Goal: Find specific page/section: Find specific page/section

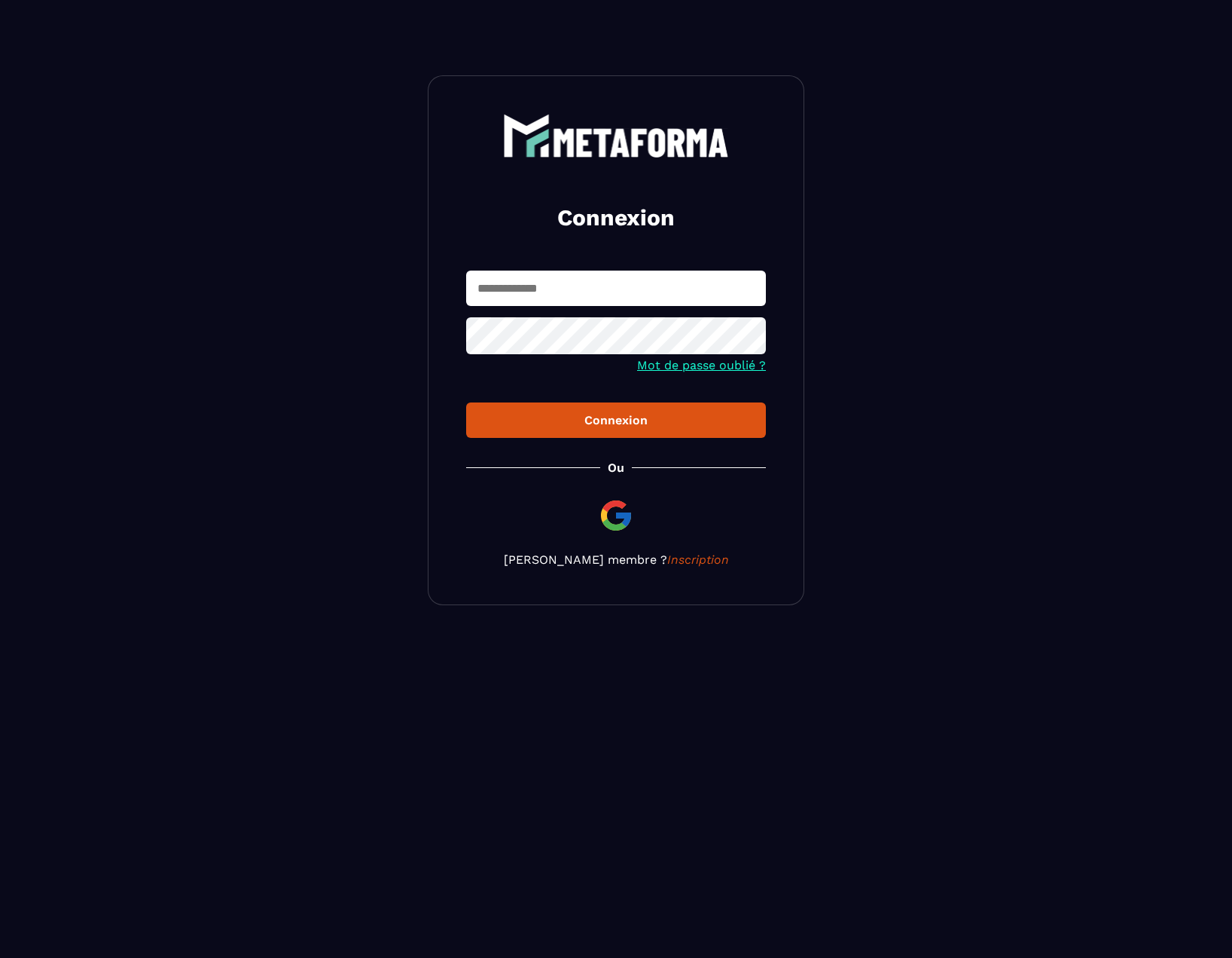
type input "**********"
click at [543, 419] on div "Connexion" at bounding box center [616, 420] width 276 height 15
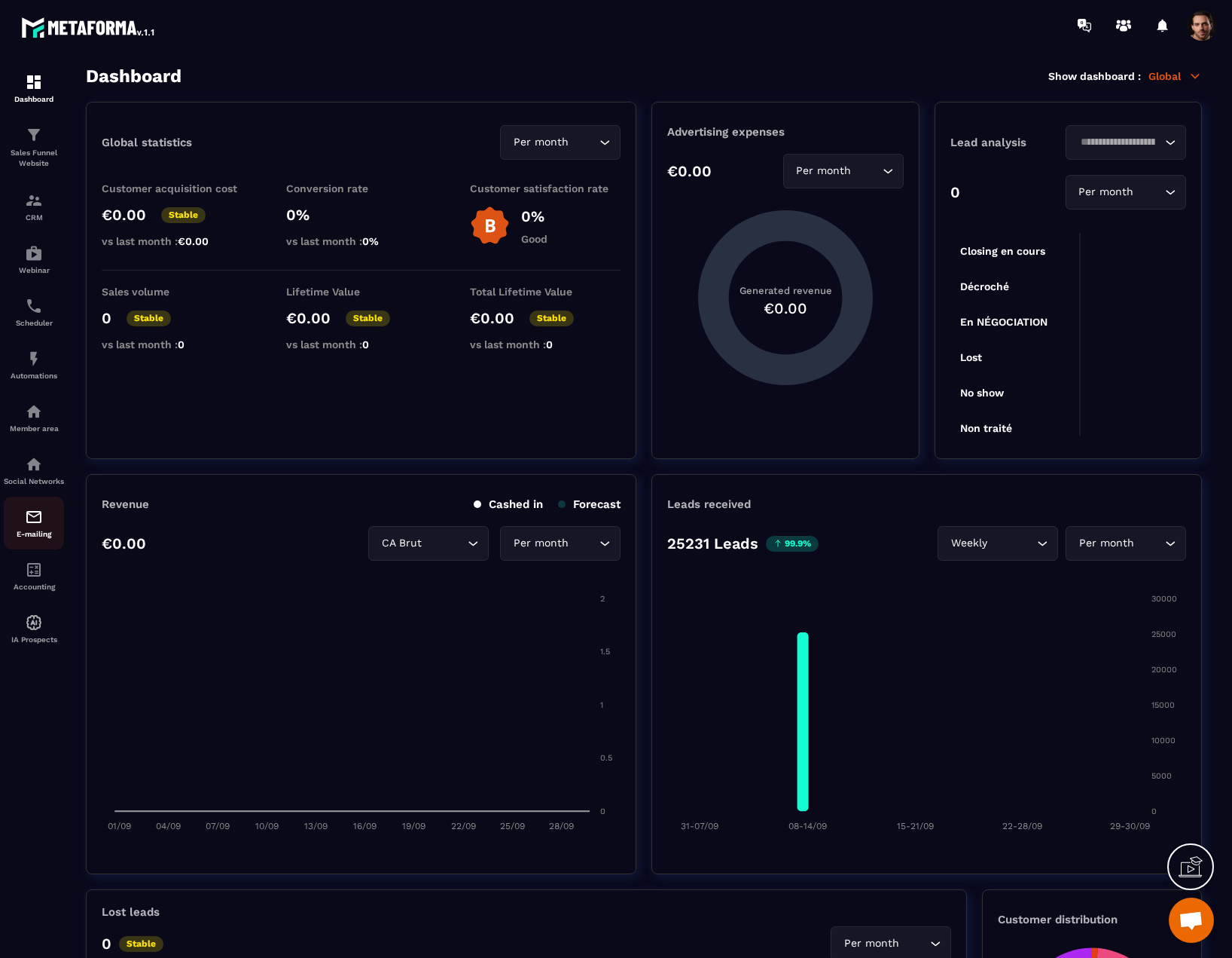
click at [14, 538] on p "E-mailing" at bounding box center [34, 533] width 61 height 8
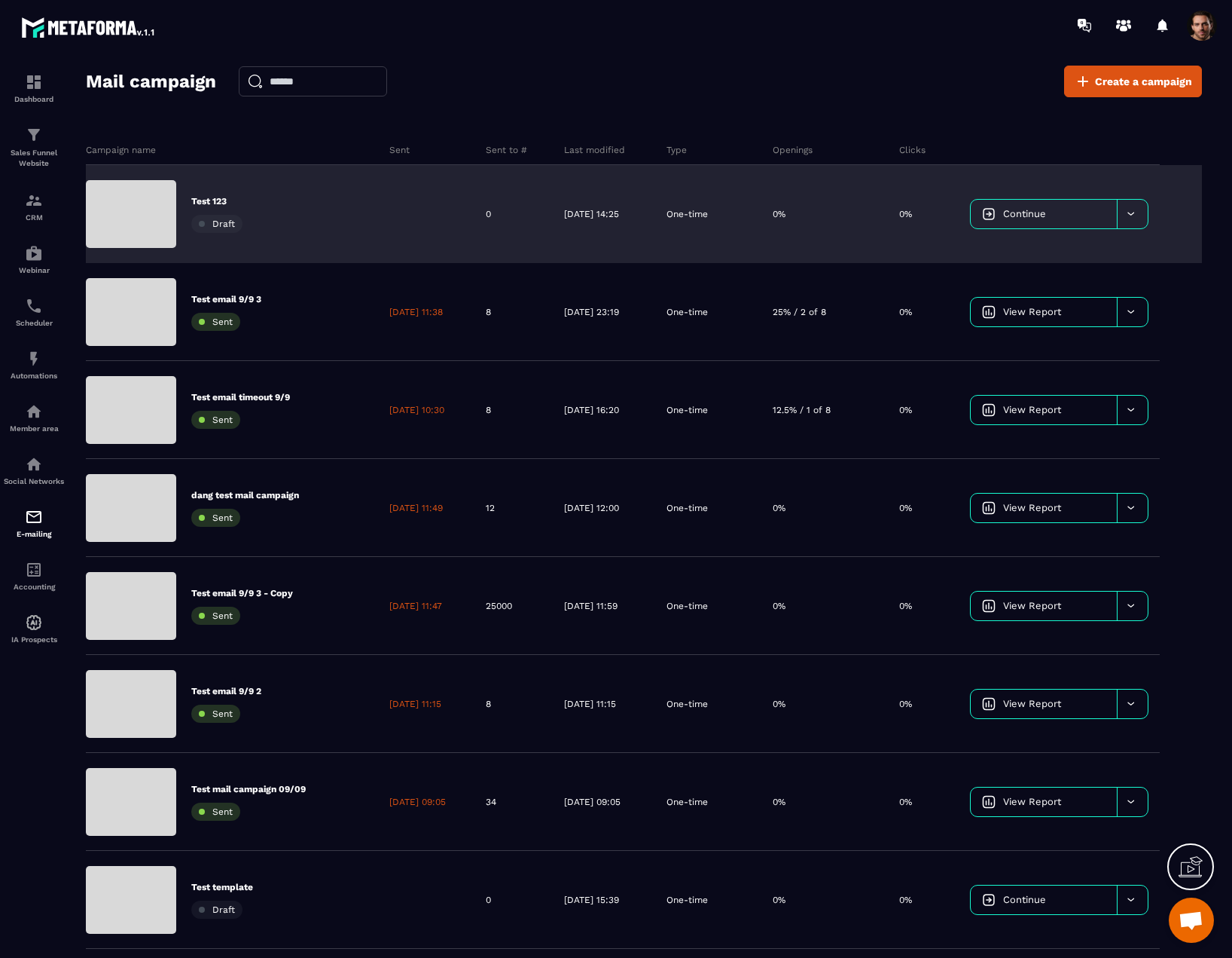
click at [583, 227] on div "[DATE] 14:25" at bounding box center [605, 214] width 103 height 98
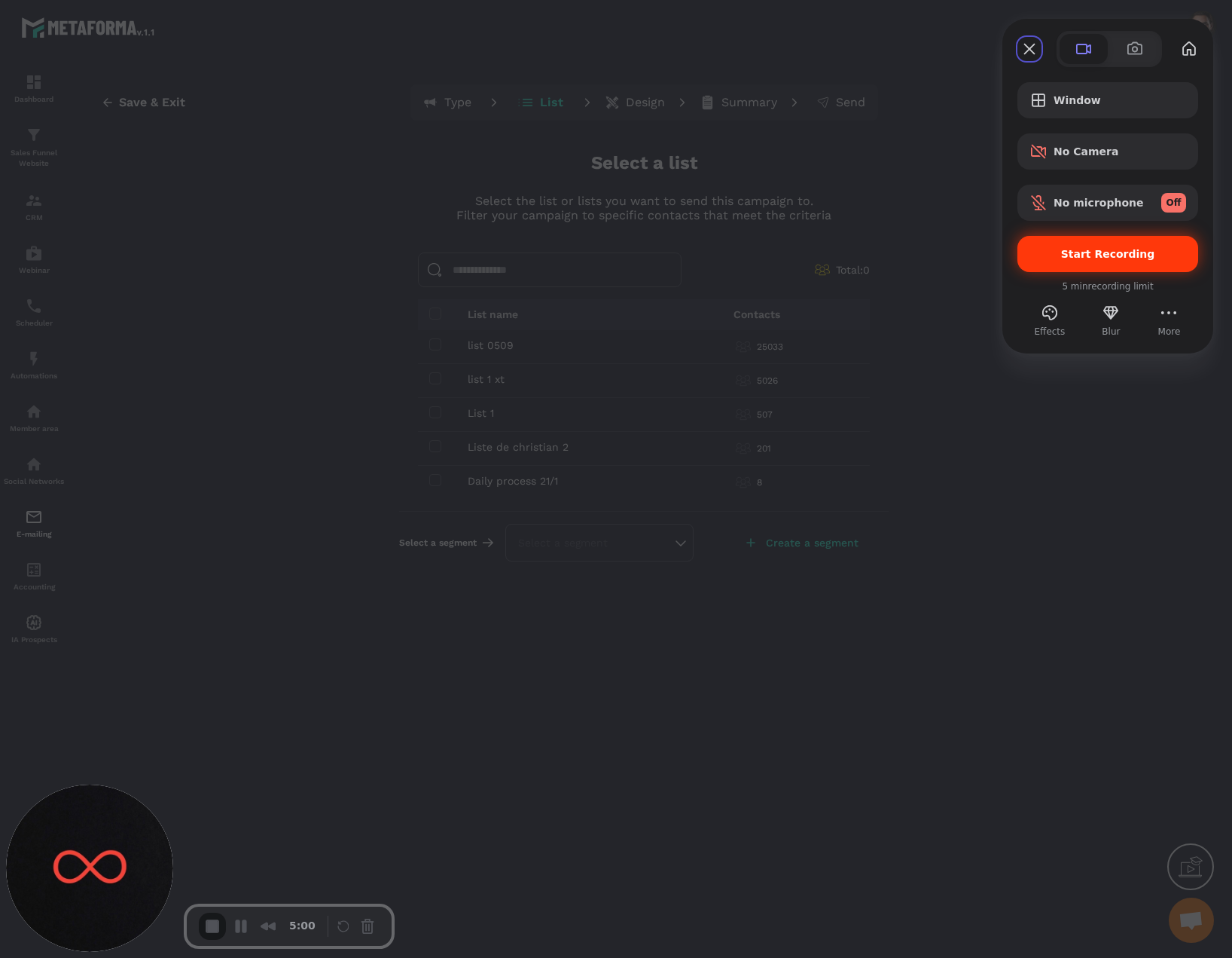
click at [1075, 257] on span "Start Recording" at bounding box center [1108, 253] width 94 height 12
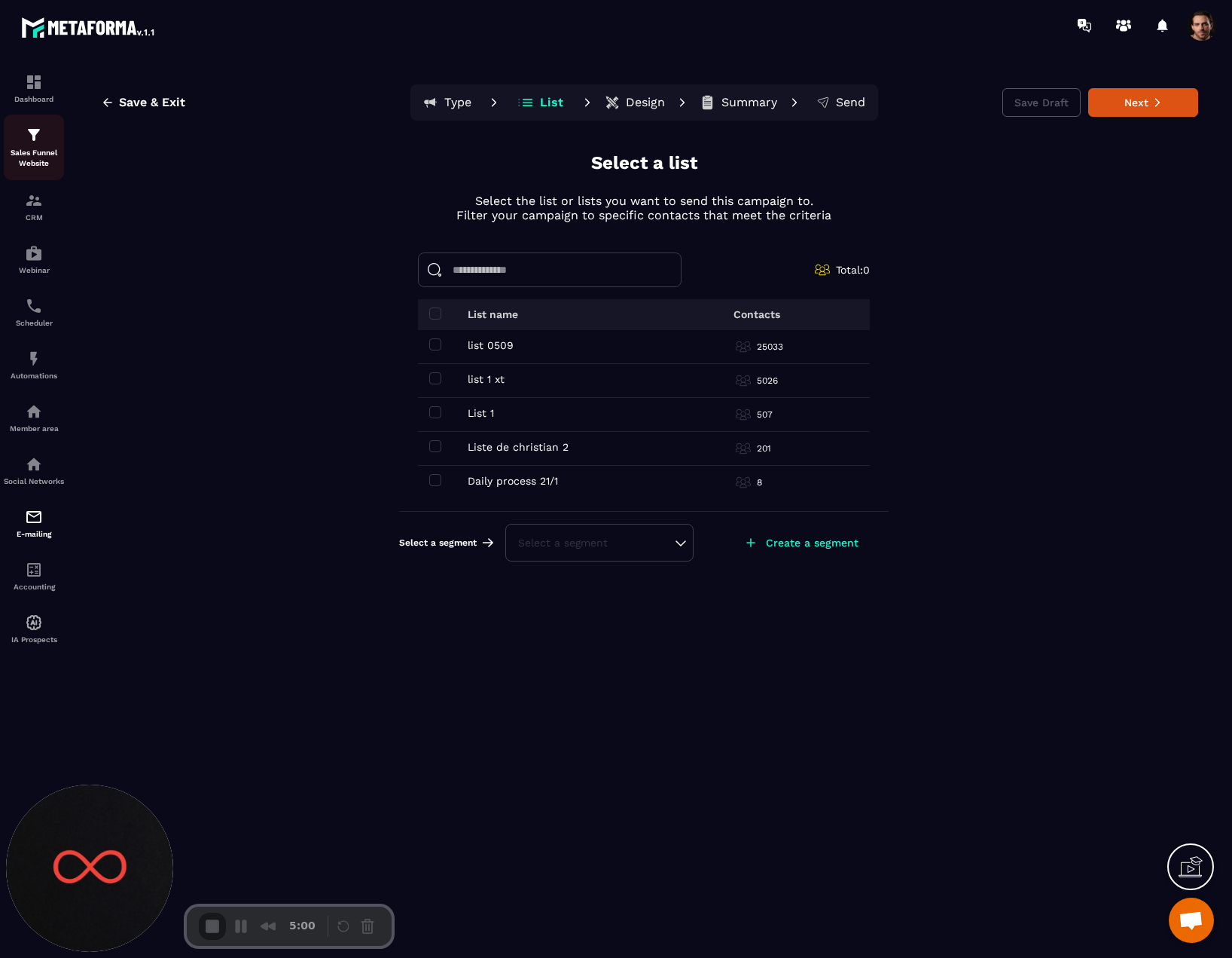
click at [38, 143] on img at bounding box center [34, 135] width 18 height 18
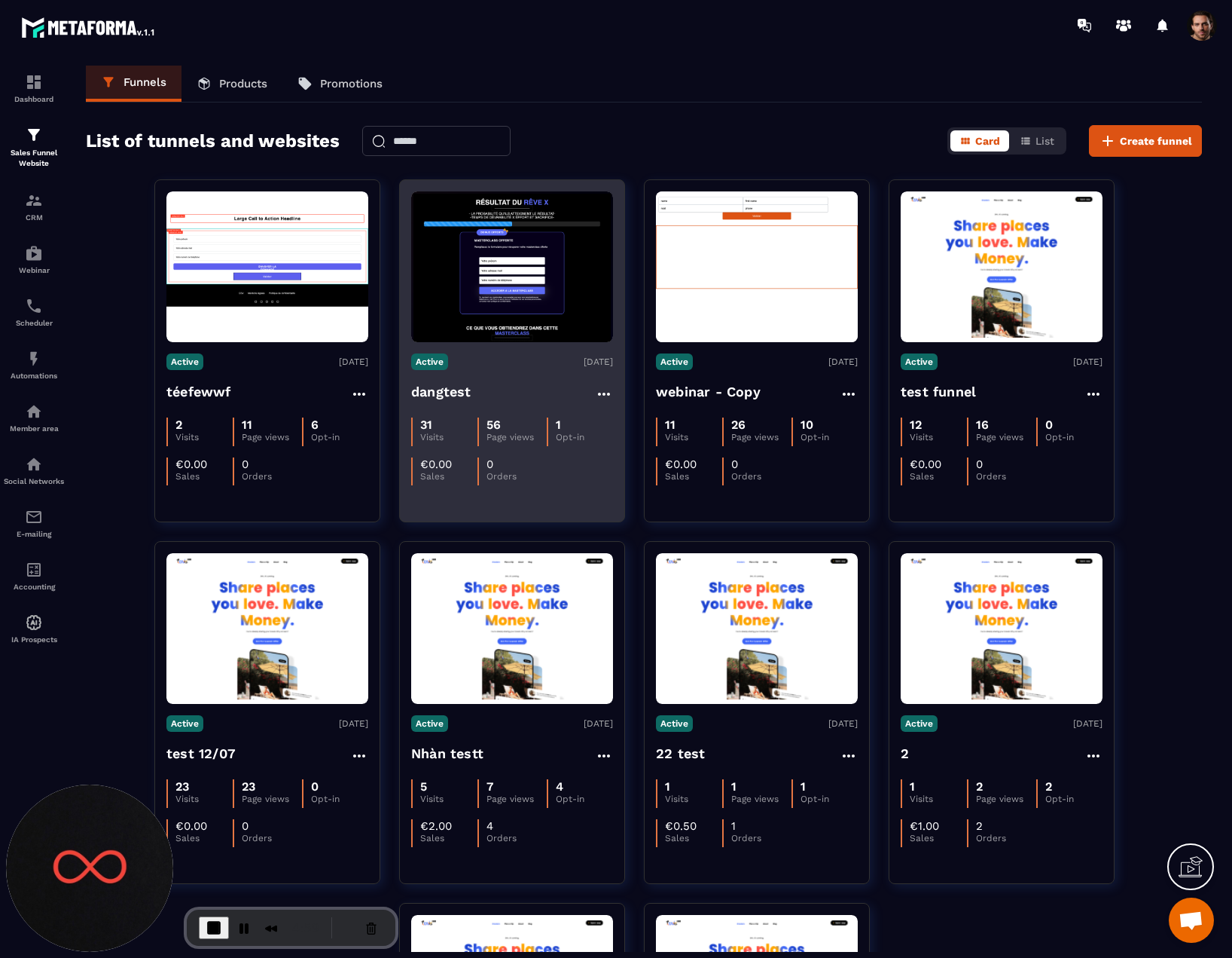
click at [539, 262] on img at bounding box center [512, 267] width 202 height 150
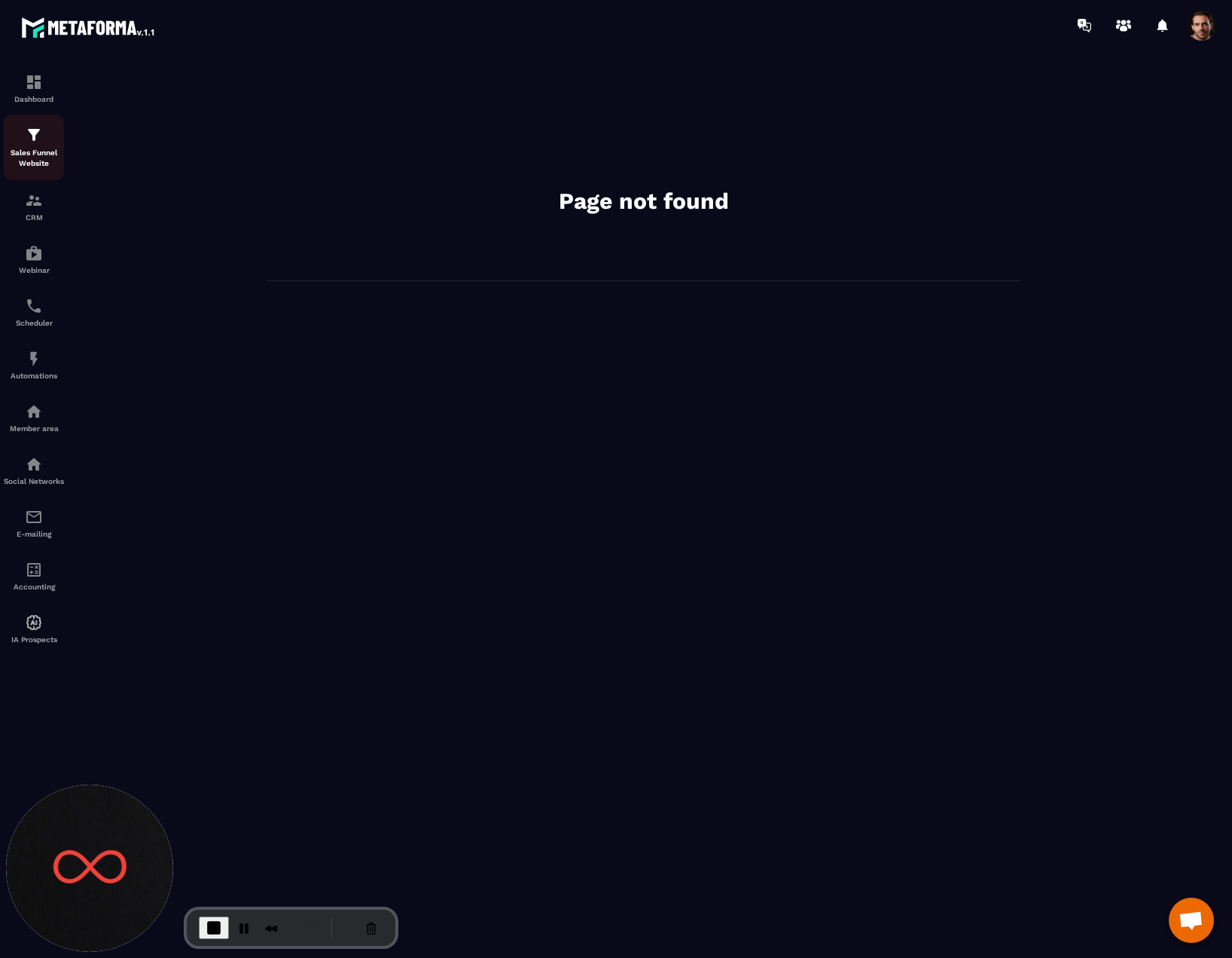
click at [31, 147] on div "Sales Funnel Website" at bounding box center [34, 147] width 61 height 43
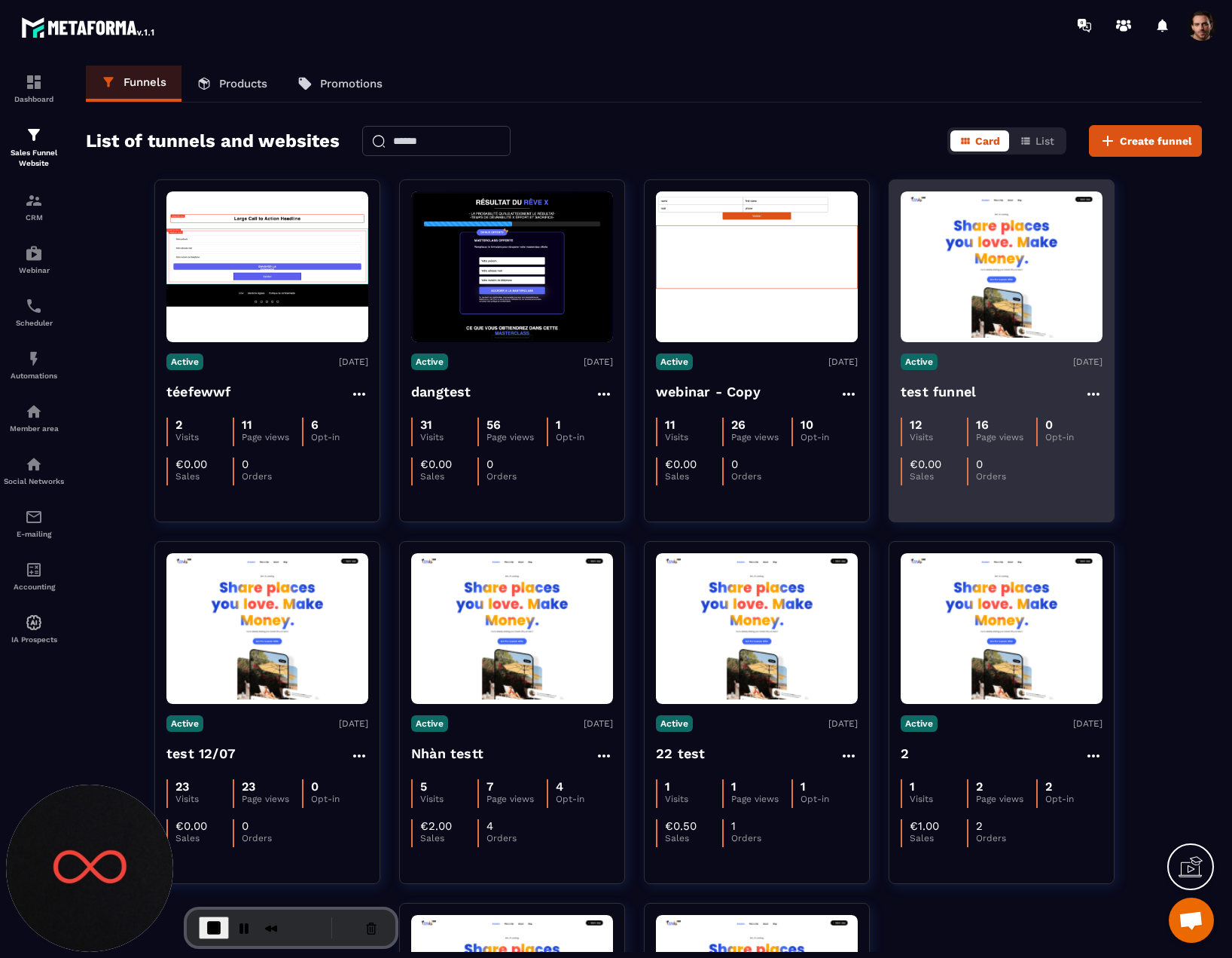
click at [1018, 272] on img at bounding box center [1002, 267] width 202 height 142
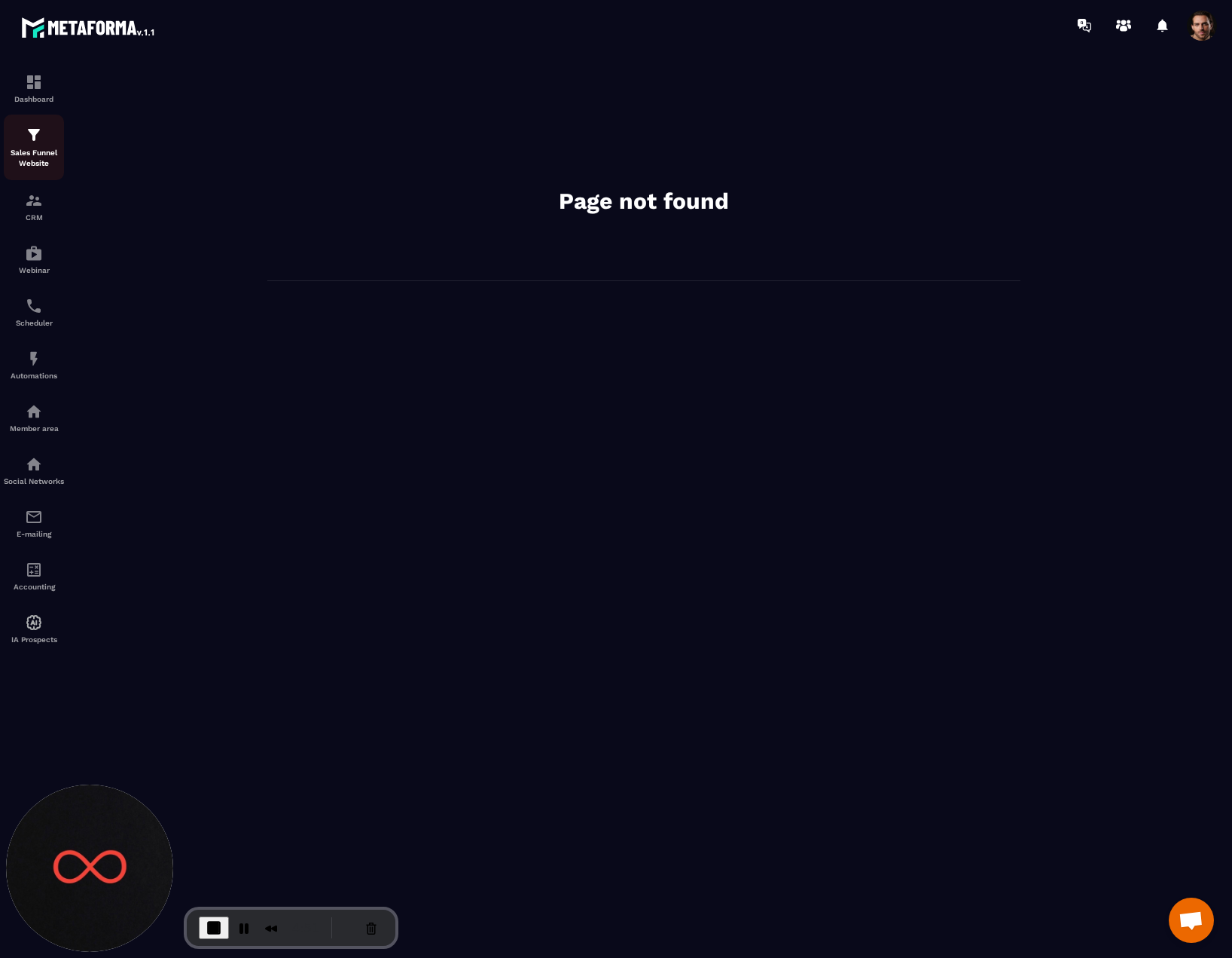
click at [39, 151] on p "Sales Funnel Website" at bounding box center [34, 158] width 61 height 21
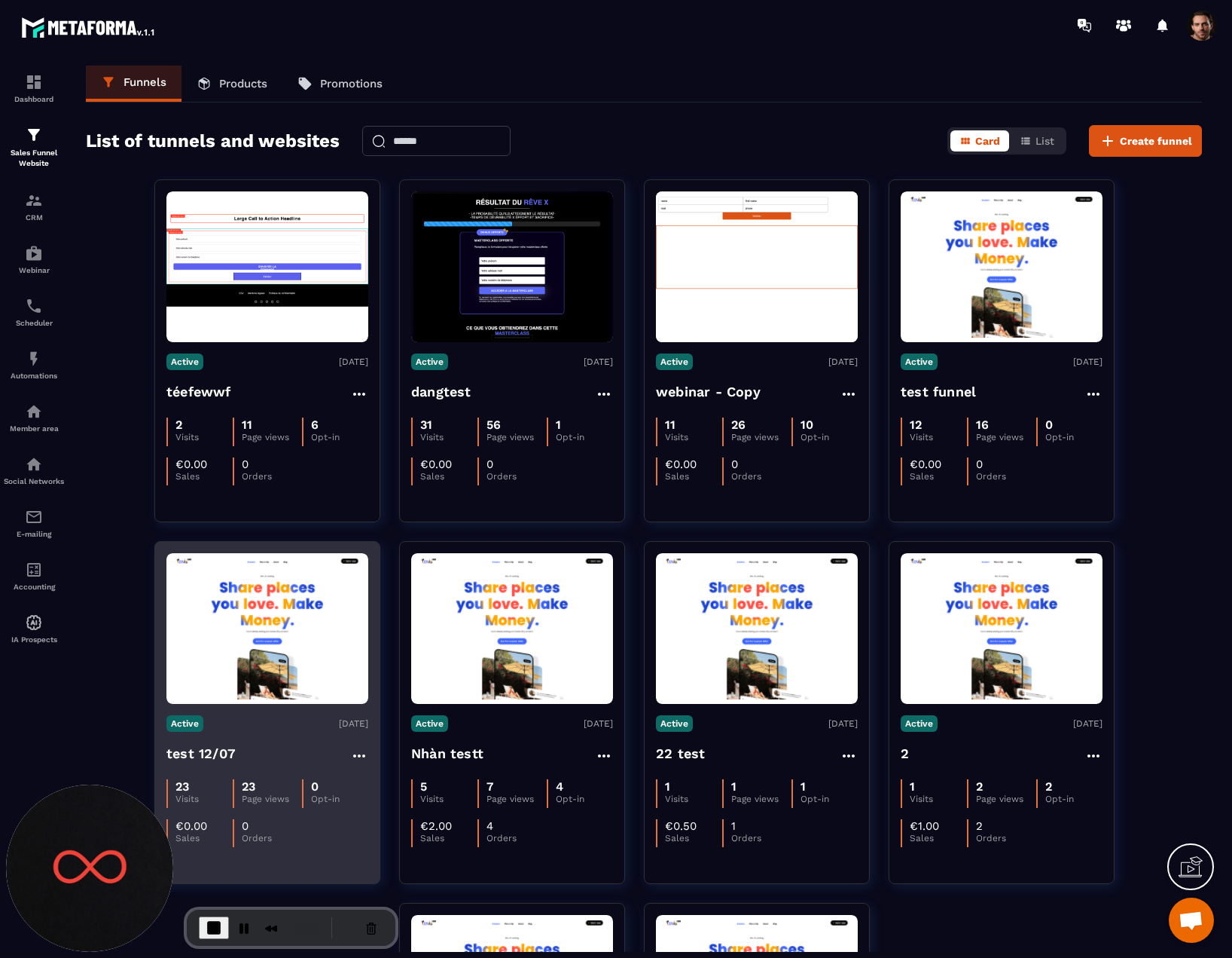
click at [222, 610] on img at bounding box center [267, 629] width 202 height 142
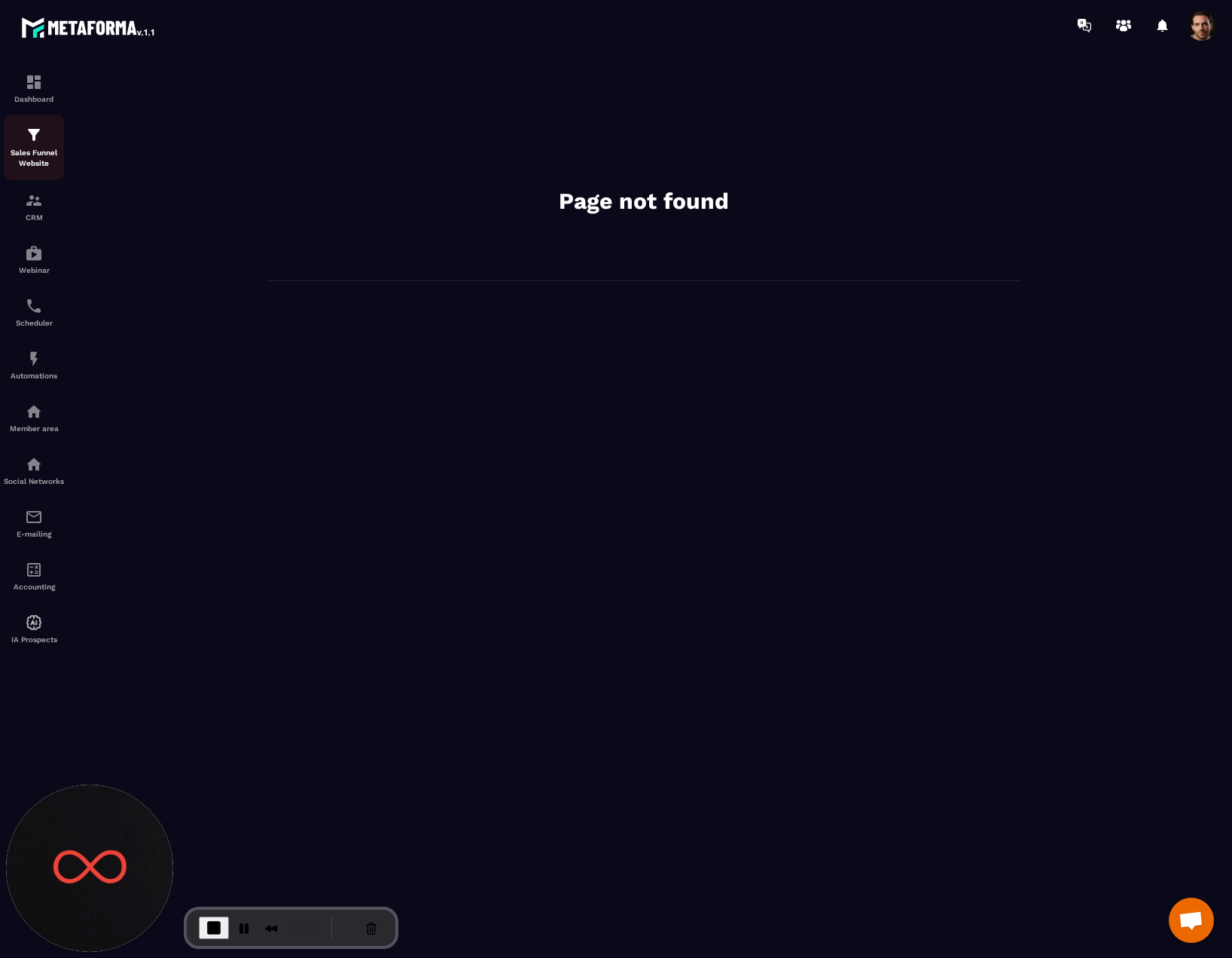
click at [33, 149] on p "Sales Funnel Website" at bounding box center [34, 158] width 61 height 21
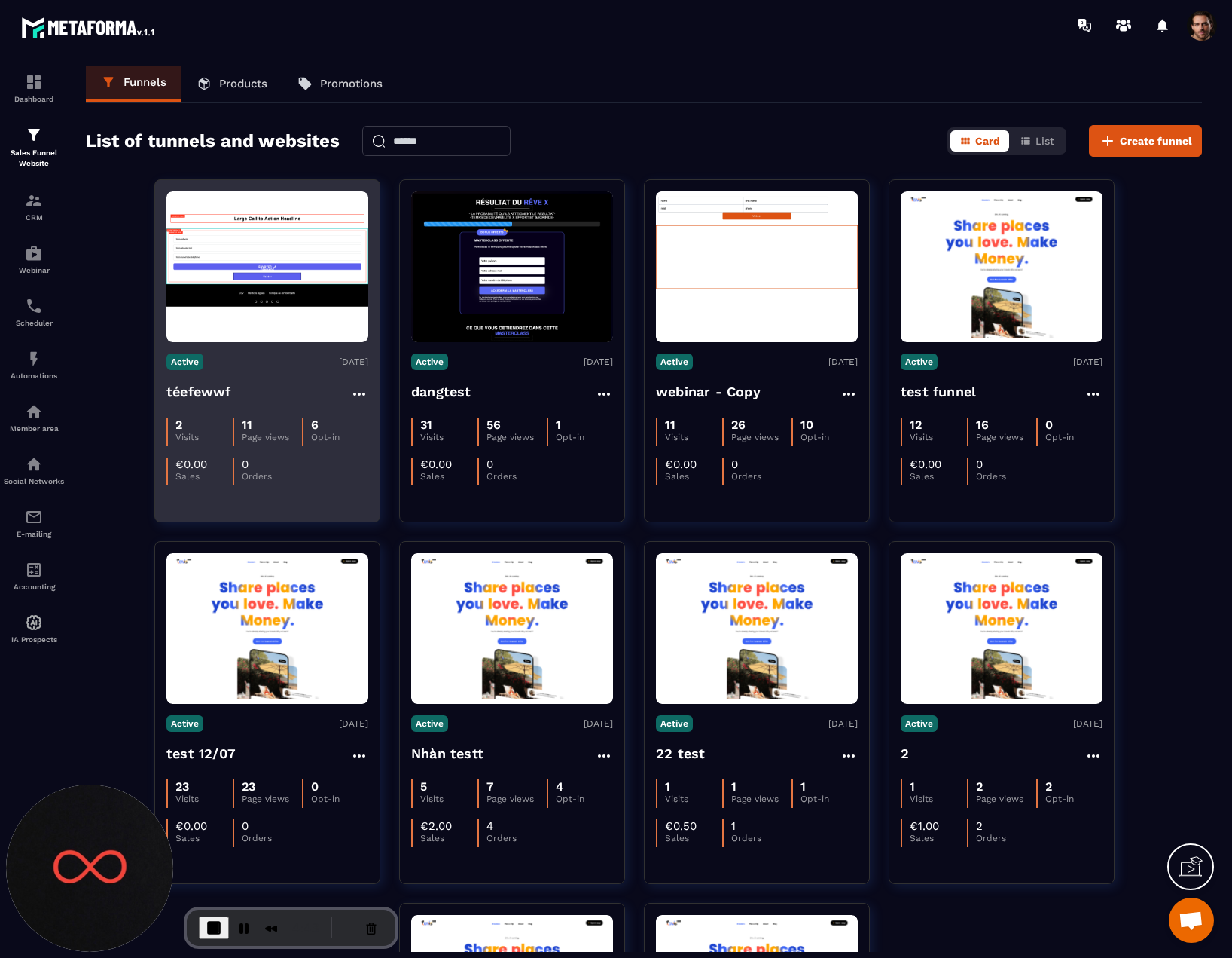
click at [278, 268] on img at bounding box center [267, 267] width 202 height 114
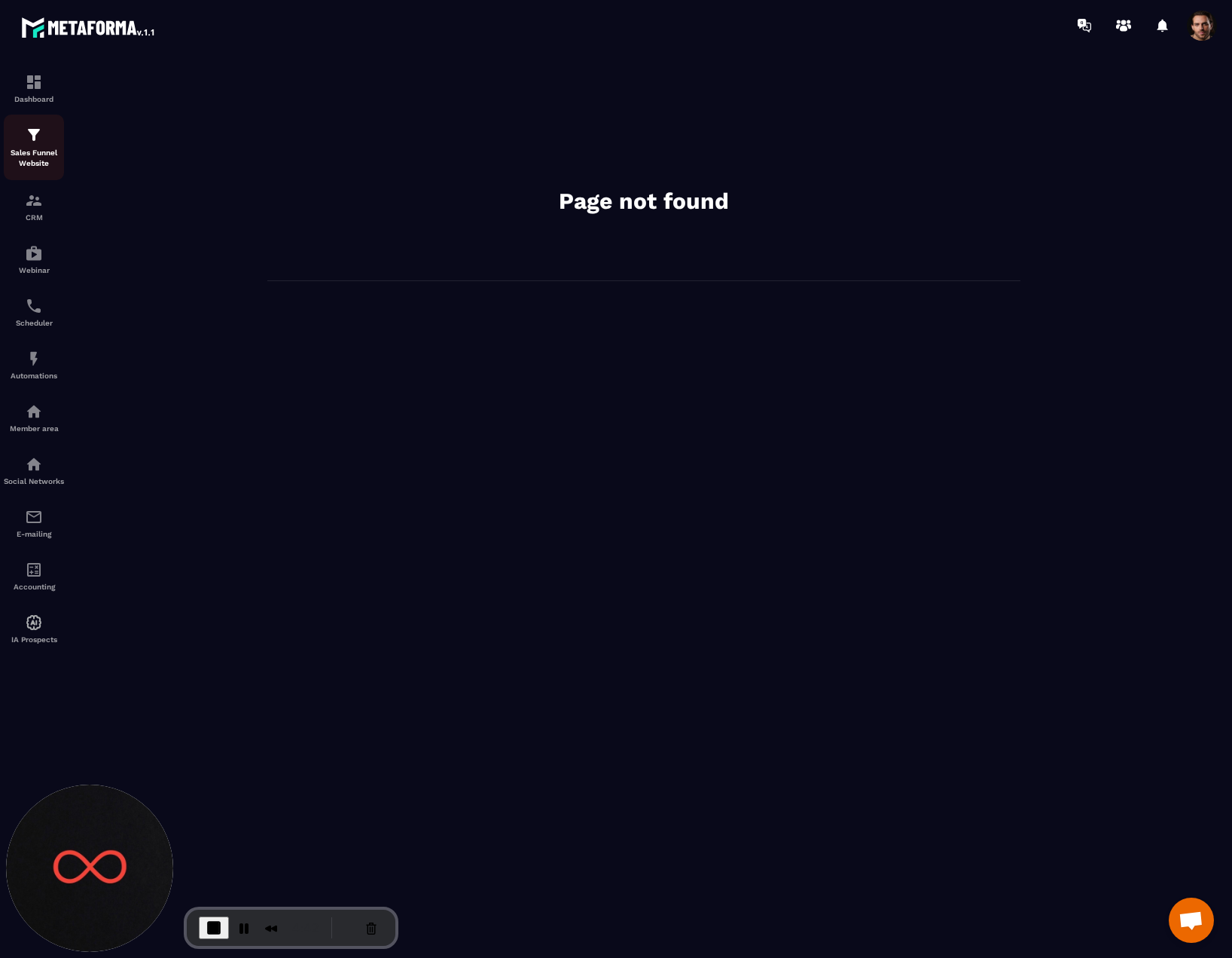
click at [36, 149] on p "Sales Funnel Website" at bounding box center [34, 158] width 61 height 21
